Goal: Information Seeking & Learning: Learn about a topic

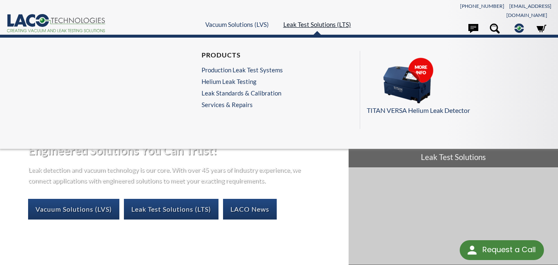
click at [306, 21] on link "Leak Test Solutions (LTS)" at bounding box center [317, 24] width 68 height 7
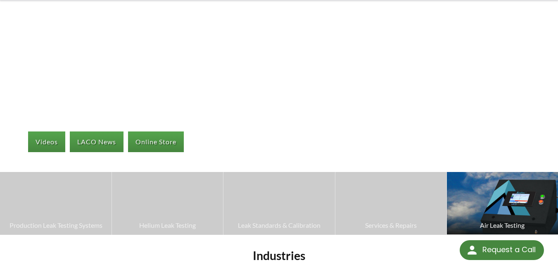
scroll to position [207, 0]
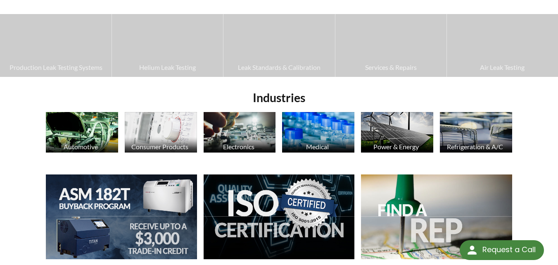
click at [177, 132] on img at bounding box center [161, 132] width 72 height 40
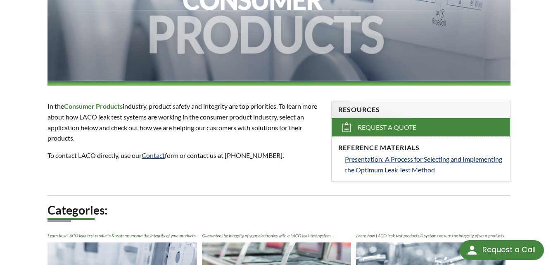
scroll to position [413, 0]
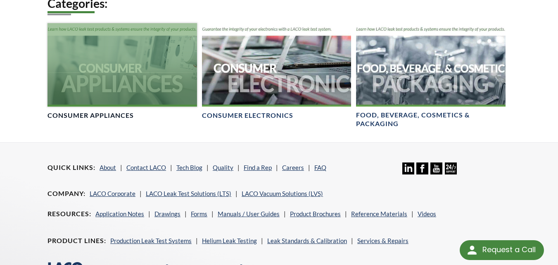
click at [126, 111] on h4 "Consumer Appliances" at bounding box center [91, 115] width 86 height 9
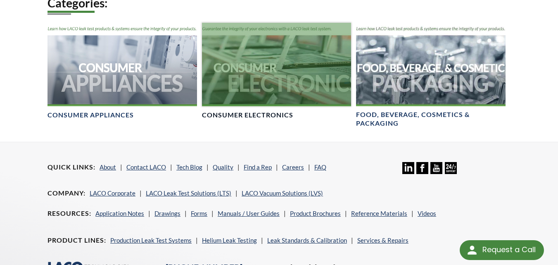
click at [262, 111] on h4 "Consumer Electronics" at bounding box center [247, 115] width 91 height 9
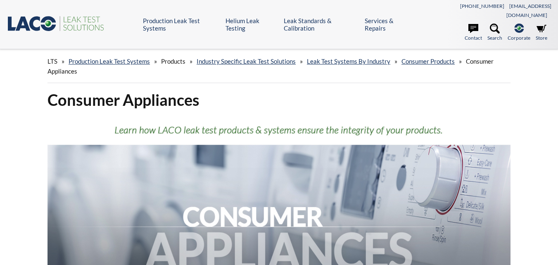
select select "Language Translate Widget"
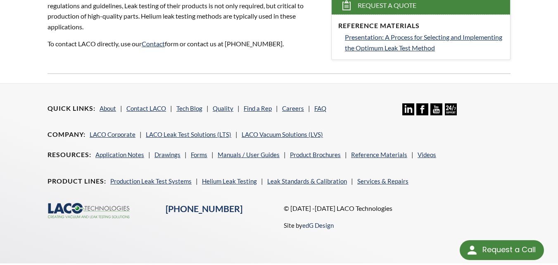
scroll to position [132, 0]
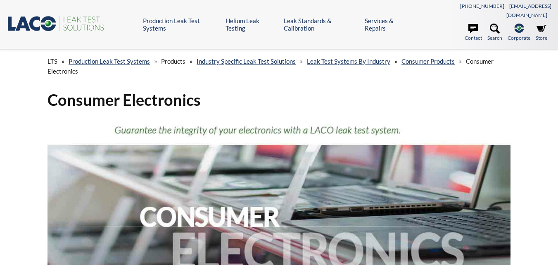
select select "Language Translate Widget"
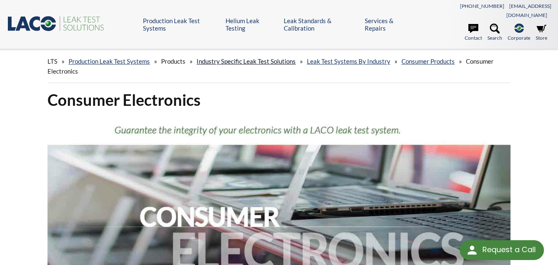
click at [255, 57] on link "Industry Specific Leak Test Solutions" at bounding box center [246, 60] width 99 height 7
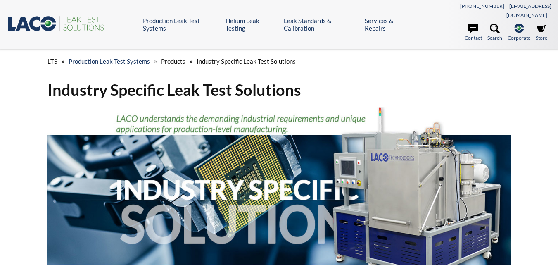
select select "Language Translate Widget"
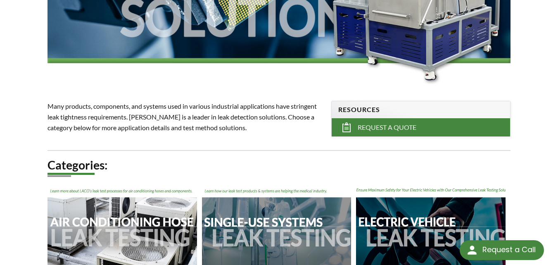
scroll to position [413, 0]
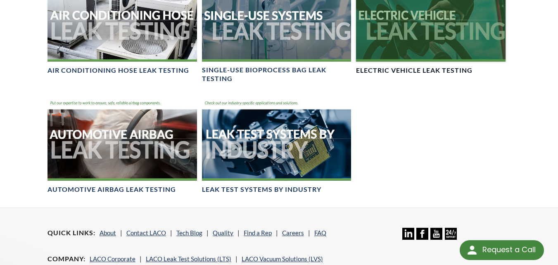
click at [470, 66] on h4 "Electric Vehicle Leak Testing" at bounding box center [414, 70] width 117 height 9
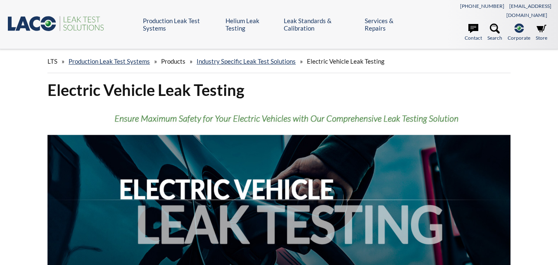
select select "Language Translate Widget"
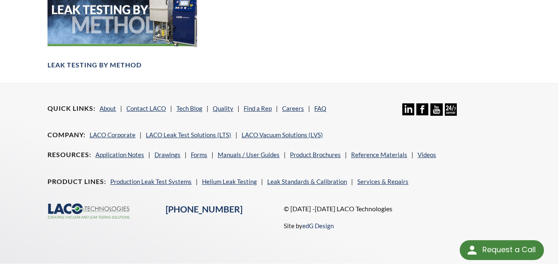
scroll to position [1300, 0]
click at [121, 150] on link "Application Notes" at bounding box center [119, 153] width 49 height 7
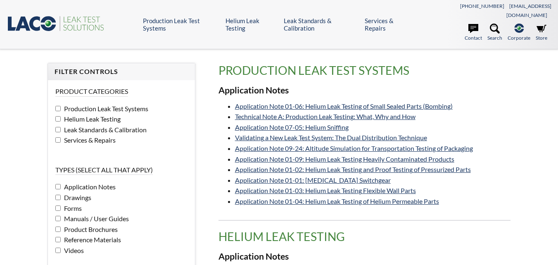
select select "Language Translate Widget"
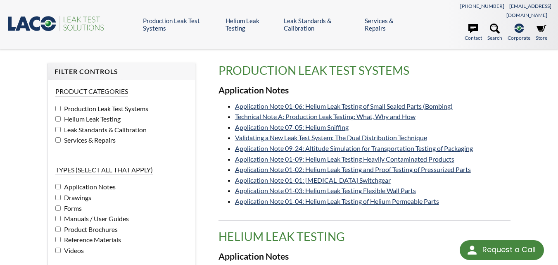
click at [110, 225] on span "Product Brochures" at bounding box center [90, 229] width 56 height 8
click at [111, 225] on span "Product Brochures" at bounding box center [90, 229] width 56 height 8
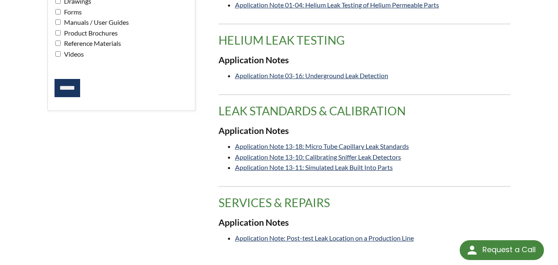
scroll to position [207, 0]
